Goal: Entertainment & Leisure: Consume media (video, audio)

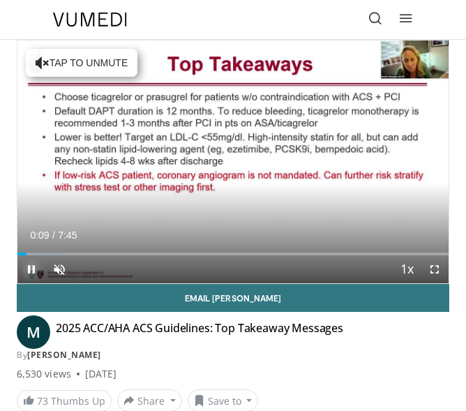
click at [29, 273] on span "Video Player" at bounding box center [31, 269] width 28 height 28
click at [31, 270] on span "Video Player" at bounding box center [31, 269] width 28 height 28
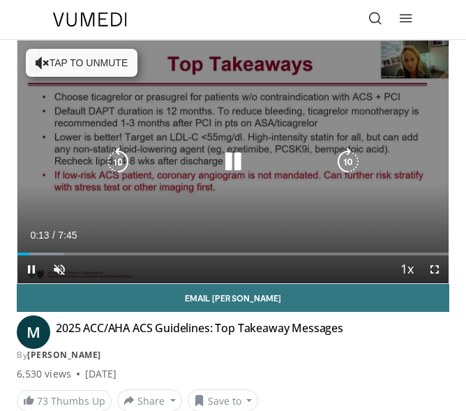
click at [174, 160] on div "Video Player" at bounding box center [233, 162] width 259 height 28
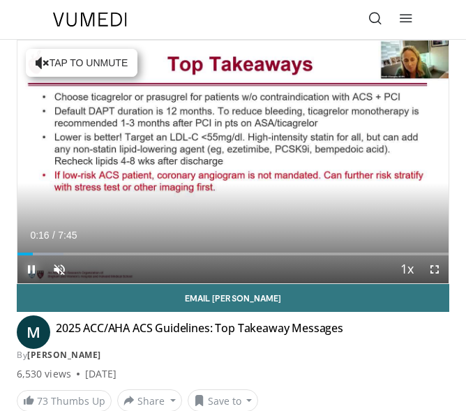
click at [35, 255] on span "Video Player" at bounding box center [31, 269] width 28 height 28
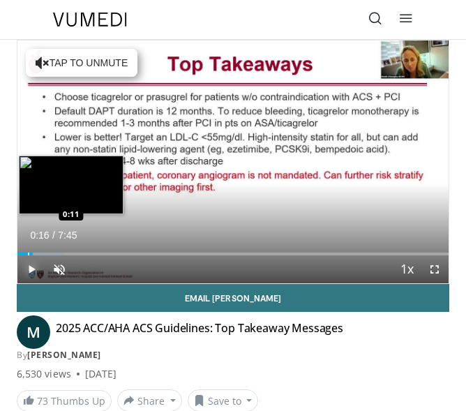
click at [28, 255] on div "Progress Bar" at bounding box center [28, 253] width 1 height 3
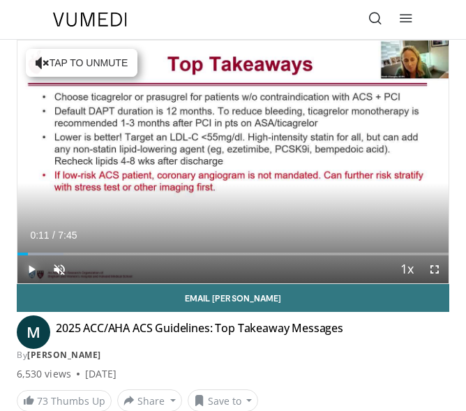
click at [31, 268] on span "Video Player" at bounding box center [31, 269] width 28 height 28
click at [56, 269] on span "Video Player" at bounding box center [59, 269] width 28 height 28
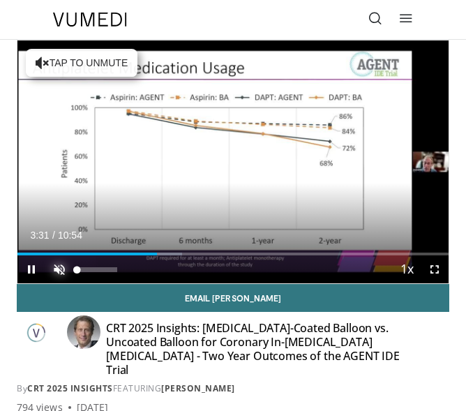
click at [53, 273] on span "Video Player" at bounding box center [59, 269] width 28 height 28
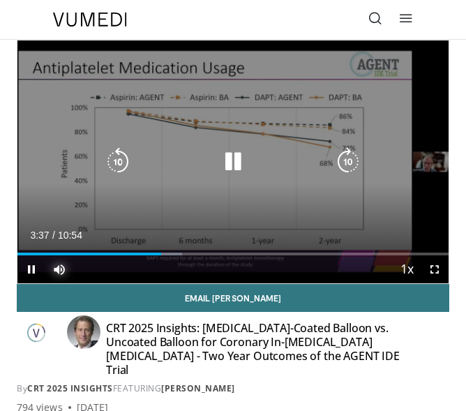
click at [31, 254] on div "03:38" at bounding box center [89, 253] width 144 height 3
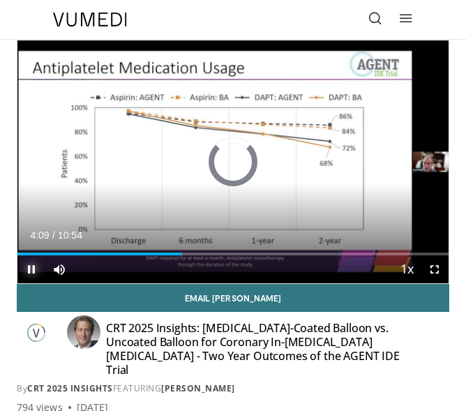
click at [29, 269] on span "Video Player" at bounding box center [31, 269] width 28 height 28
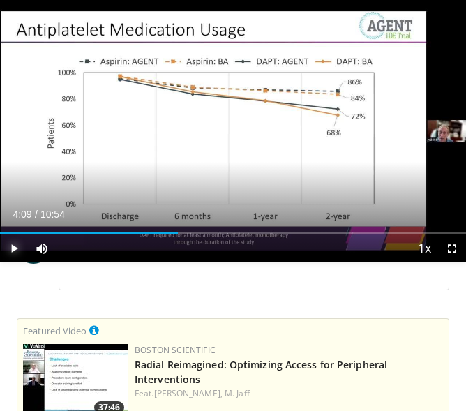
scroll to position [335, 0]
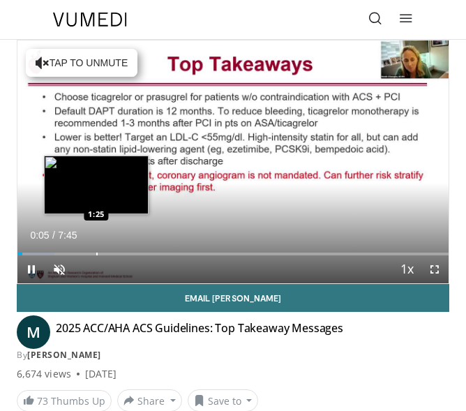
click at [96, 252] on div "Loaded : 8.53% 0:05 1:25" at bounding box center [232, 253] width 431 height 3
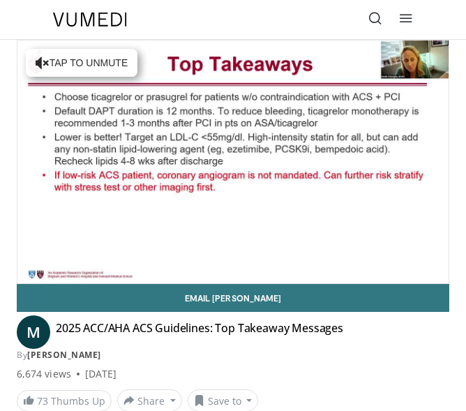
click at [96, 252] on div "10 seconds Tap to unmute" at bounding box center [232, 161] width 431 height 243
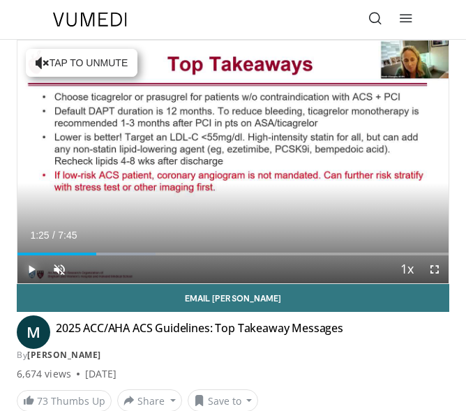
click at [30, 268] on span "Video Player" at bounding box center [31, 269] width 28 height 28
click at [61, 269] on span "Video Player" at bounding box center [59, 269] width 28 height 28
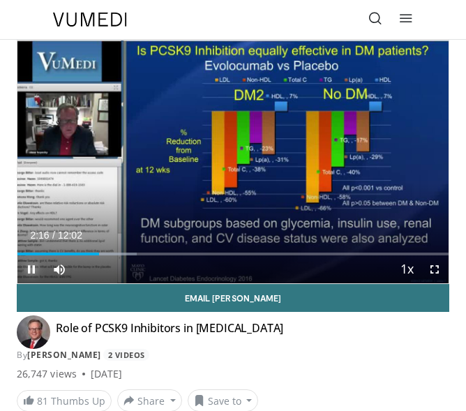
click at [31, 271] on span "Video Player" at bounding box center [31, 269] width 28 height 28
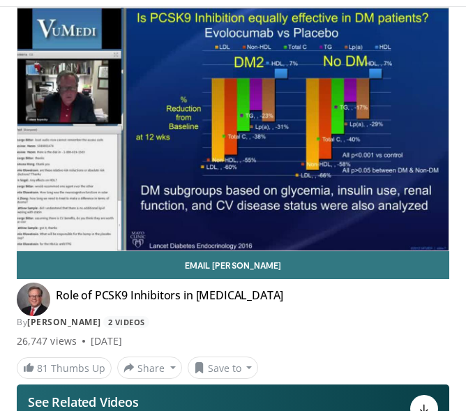
scroll to position [31, 0]
